Goal: Task Accomplishment & Management: Use online tool/utility

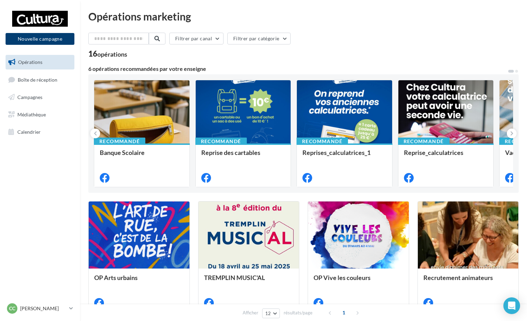
click at [57, 39] on button "Nouvelle campagne" at bounding box center [40, 39] width 69 height 12
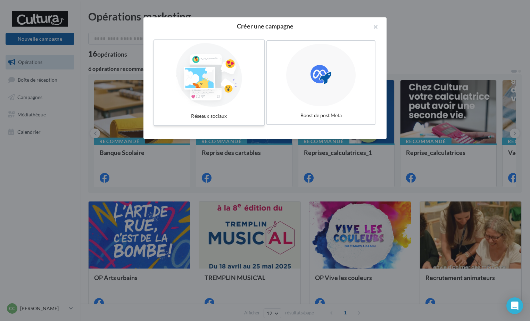
click at [235, 107] on div at bounding box center [209, 75] width 104 height 64
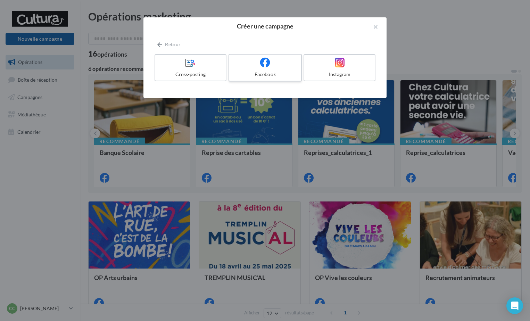
click at [265, 64] on icon at bounding box center [265, 62] width 10 height 10
